Goal: Navigation & Orientation: Find specific page/section

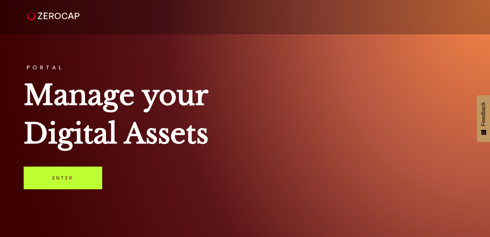
click at [82, 175] on link "Enter" at bounding box center [63, 177] width 79 height 23
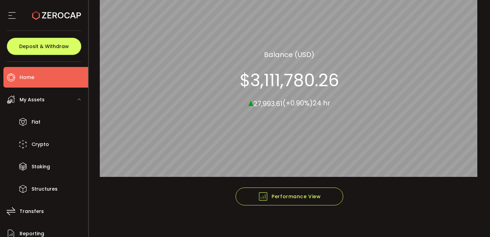
scroll to position [101, 0]
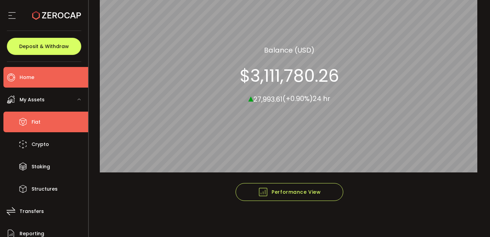
click at [50, 126] on li "Fiat" at bounding box center [45, 121] width 85 height 21
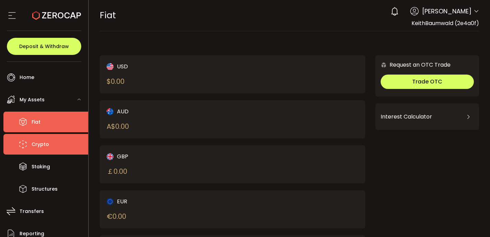
click at [50, 142] on li "Crypto" at bounding box center [45, 144] width 85 height 21
